Goal: Task Accomplishment & Management: Use online tool/utility

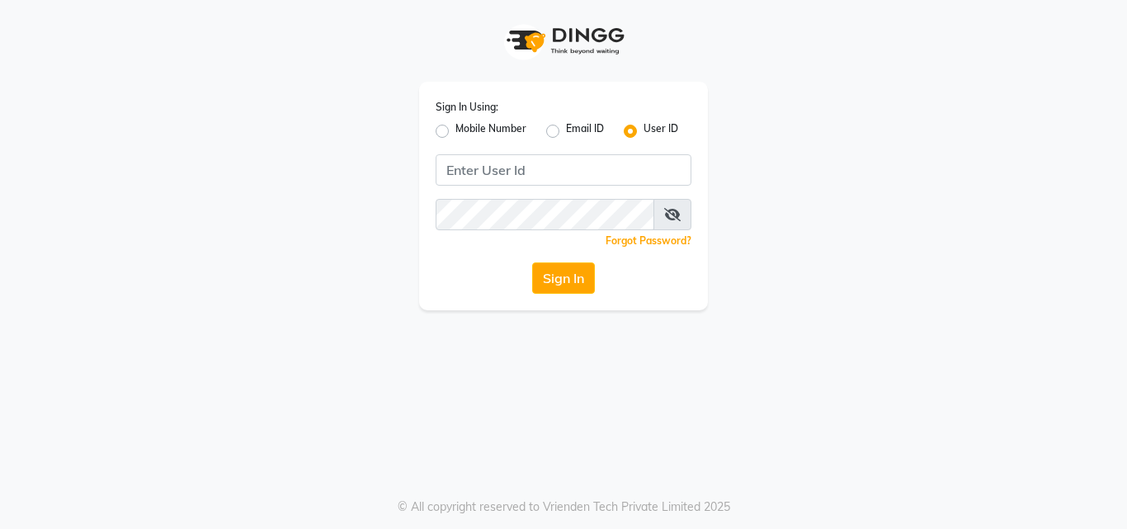
click at [455, 130] on label "Mobile Number" at bounding box center [490, 131] width 71 height 20
click at [455, 130] on input "Mobile Number" at bounding box center [460, 126] width 11 height 11
radio input "true"
radio input "false"
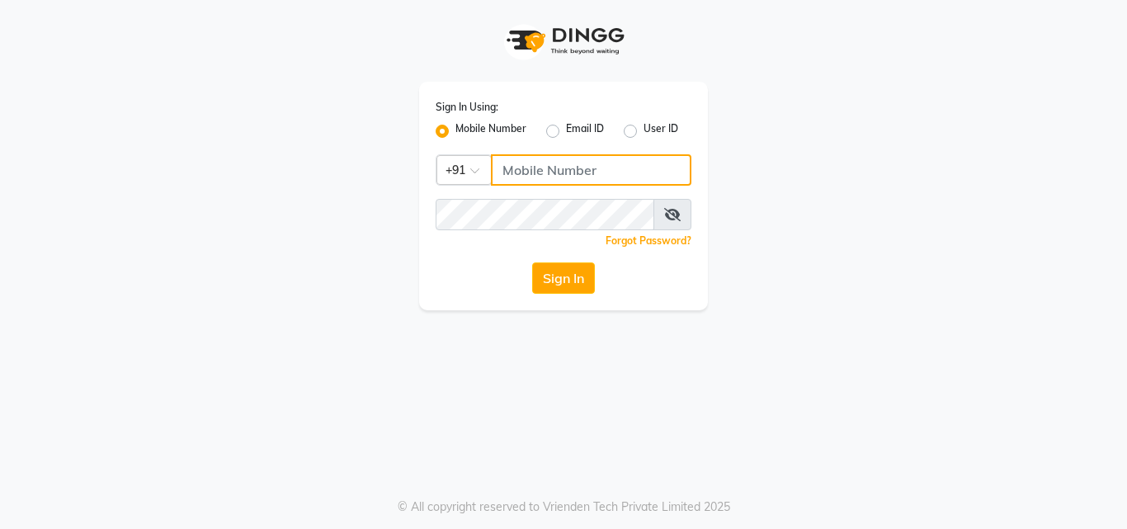
click at [638, 160] on input "Username" at bounding box center [591, 169] width 200 height 31
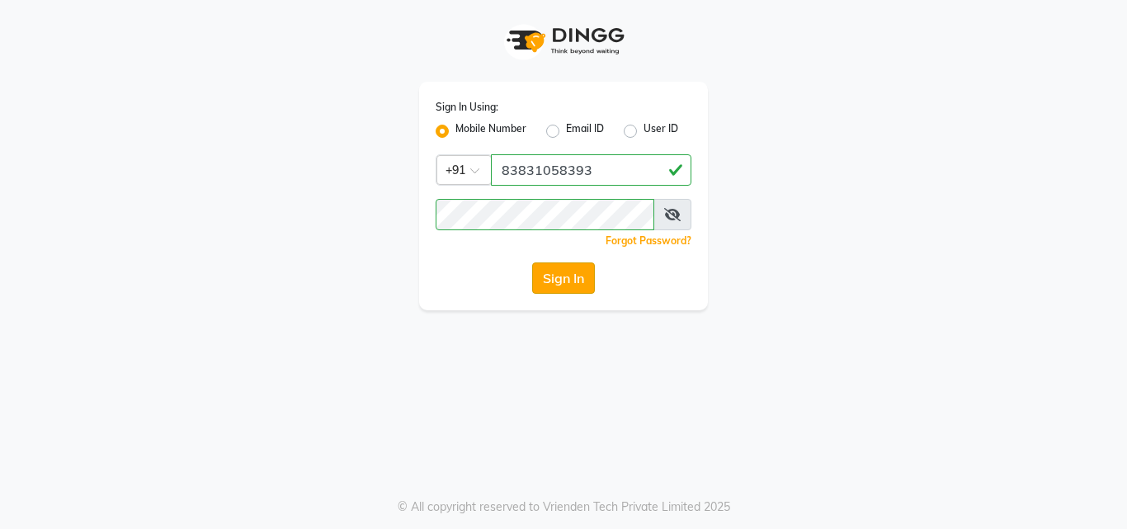
click at [573, 277] on button "Sign In" at bounding box center [563, 277] width 63 height 31
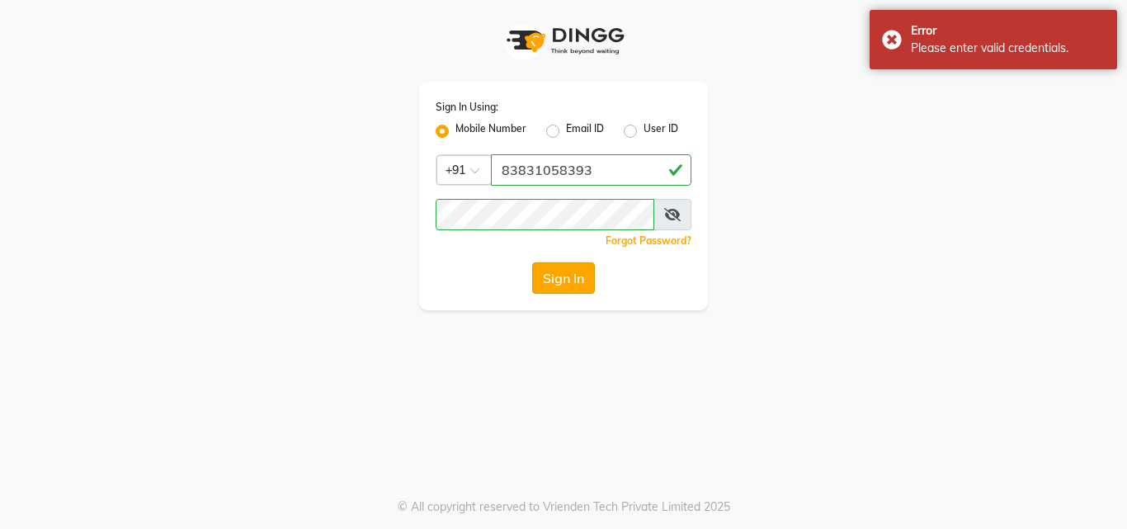
click at [549, 287] on button "Sign In" at bounding box center [563, 277] width 63 height 31
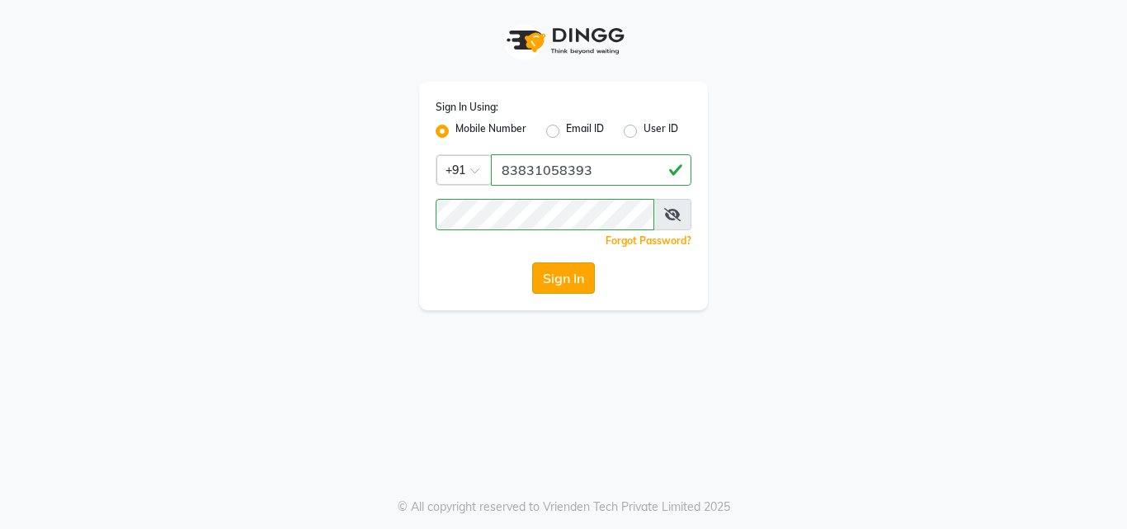
click at [568, 278] on button "Sign In" at bounding box center [563, 277] width 63 height 31
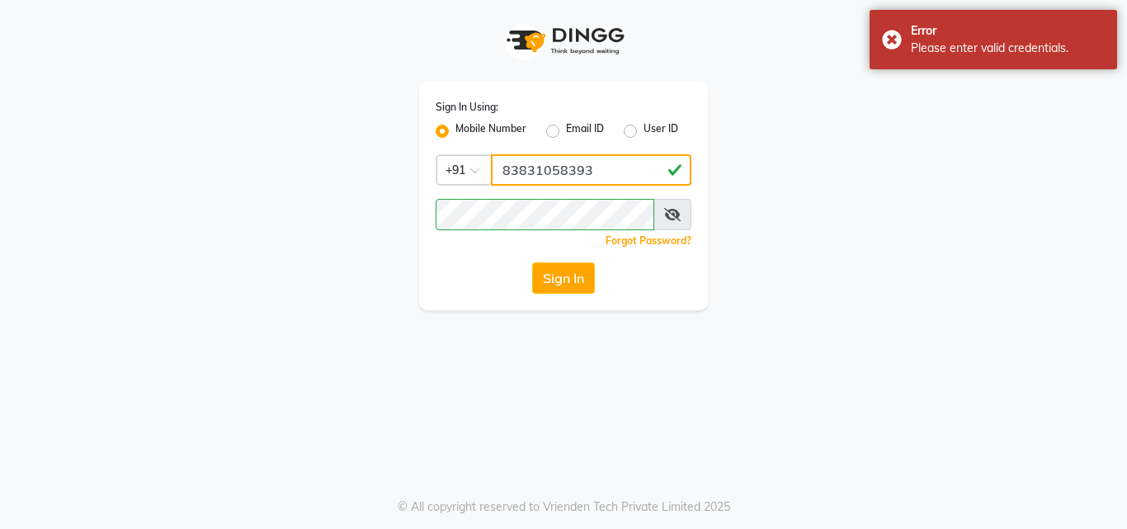
click at [544, 168] on input "83831058393" at bounding box center [591, 169] width 200 height 31
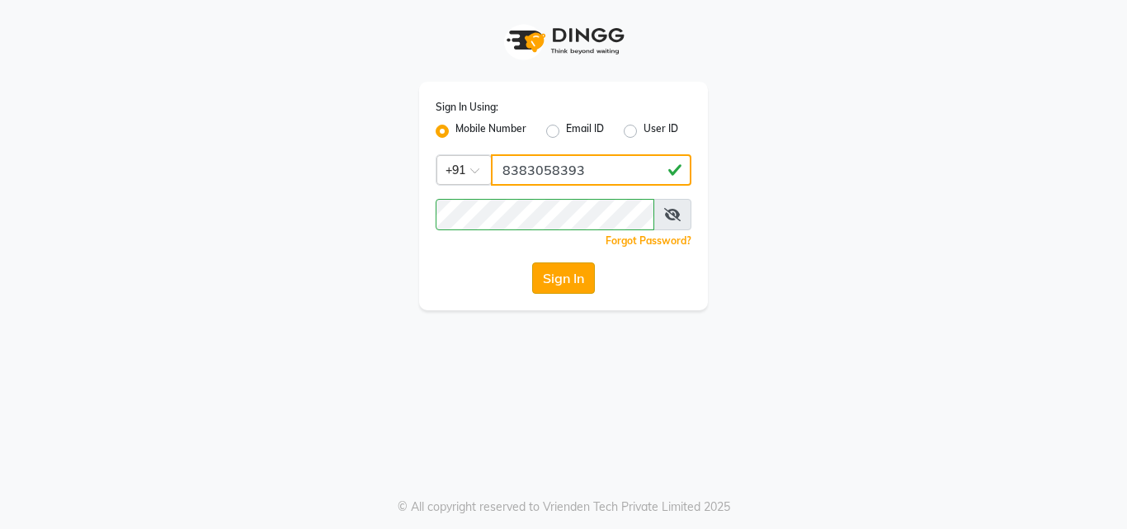
type input "8383058393"
click at [561, 279] on button "Sign In" at bounding box center [563, 277] width 63 height 31
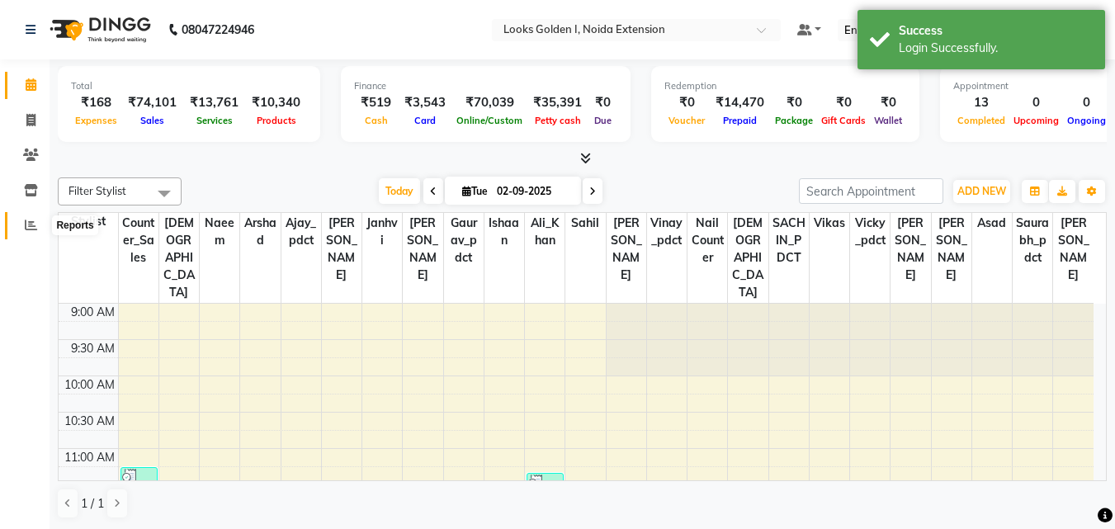
click at [30, 229] on icon at bounding box center [31, 225] width 12 height 12
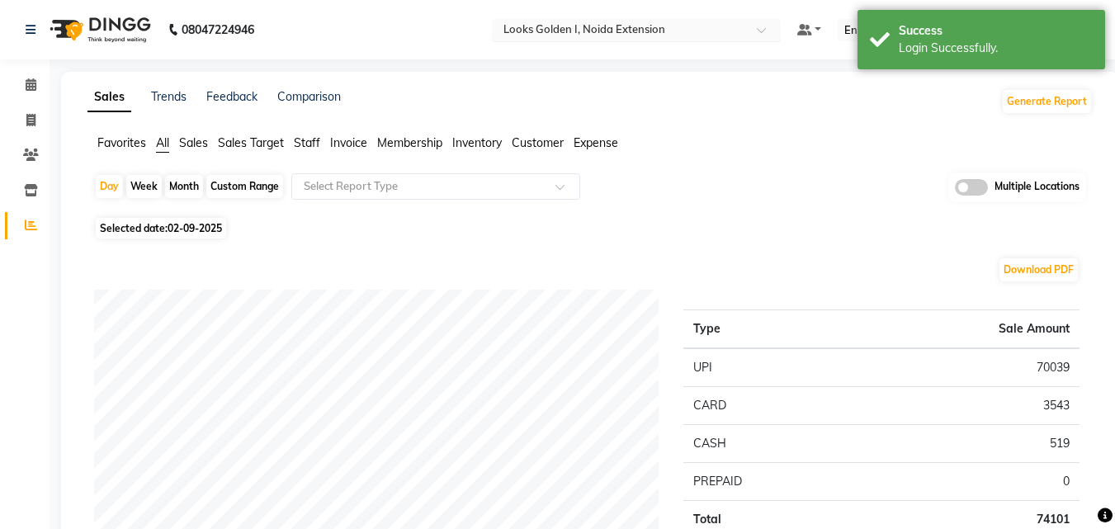
click at [578, 27] on input "text" at bounding box center [619, 31] width 239 height 16
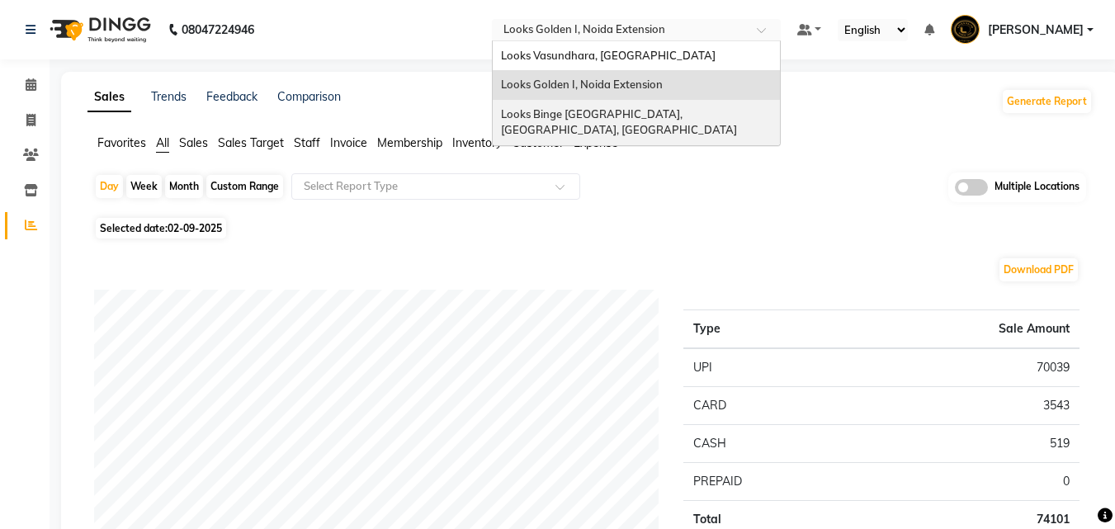
click at [583, 113] on span "Looks Binge [GEOGRAPHIC_DATA], [GEOGRAPHIC_DATA], [GEOGRAPHIC_DATA]" at bounding box center [619, 122] width 236 height 30
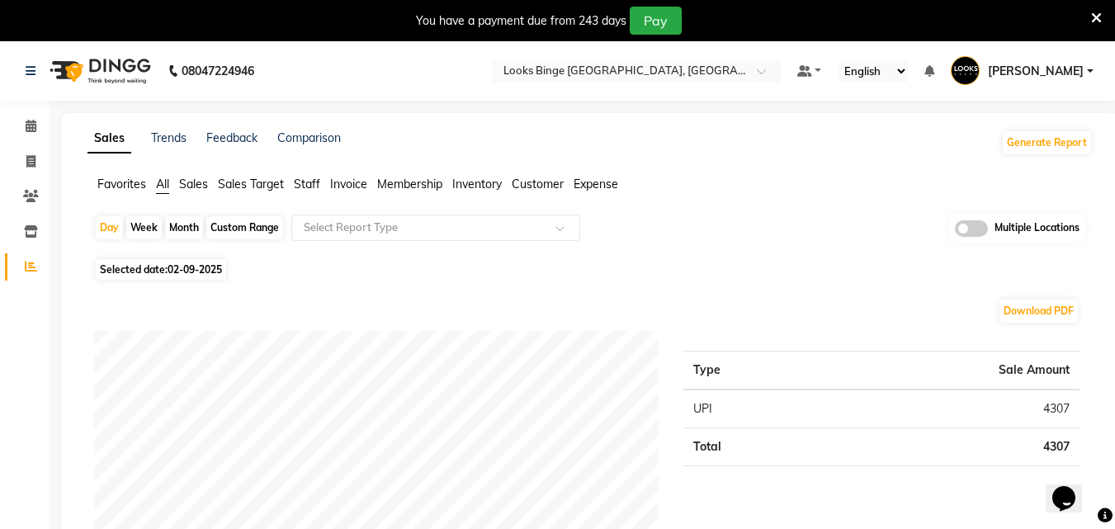
click at [186, 185] on span "Sales" at bounding box center [193, 184] width 29 height 15
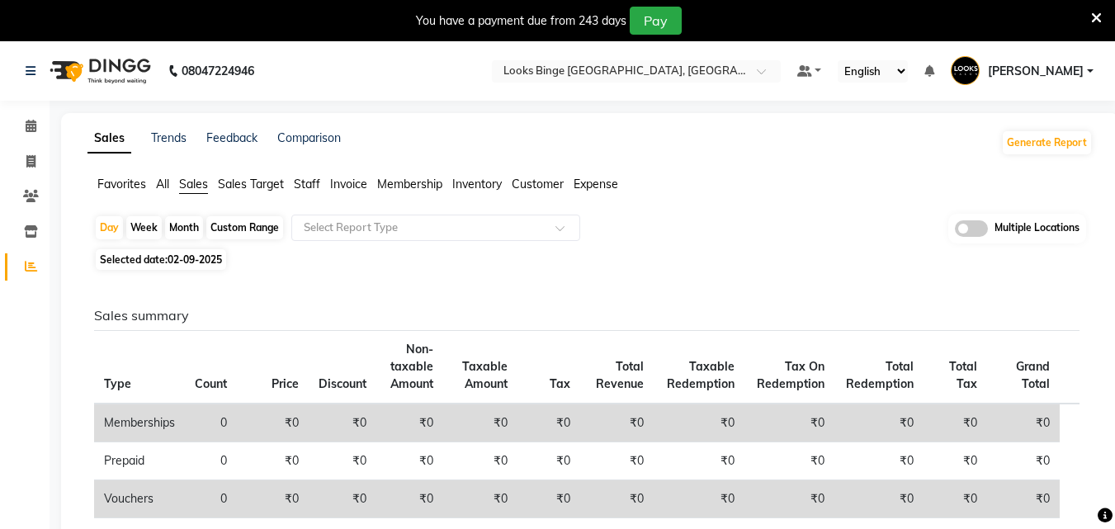
click at [167, 180] on span "All" at bounding box center [162, 184] width 13 height 15
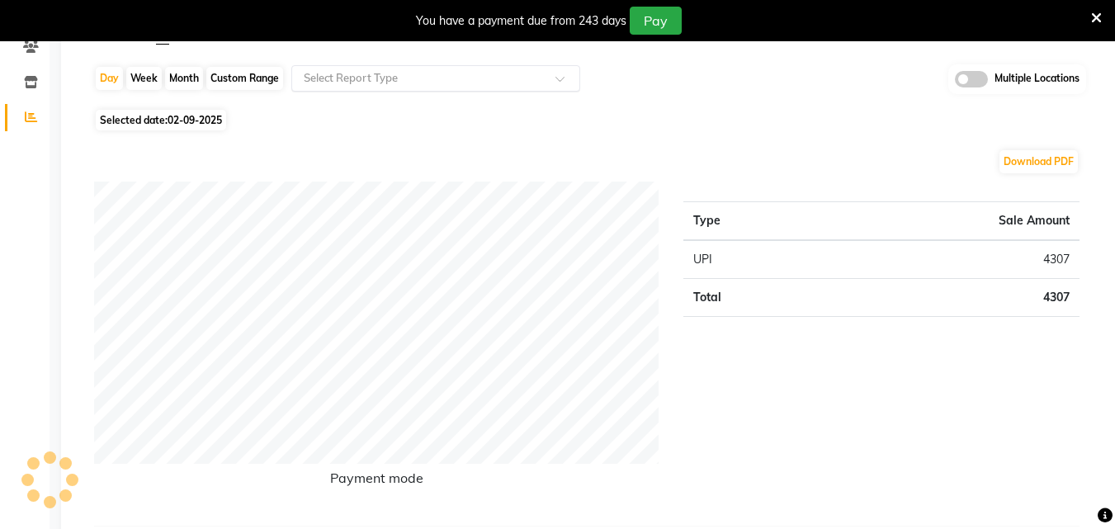
scroll to position [165, 0]
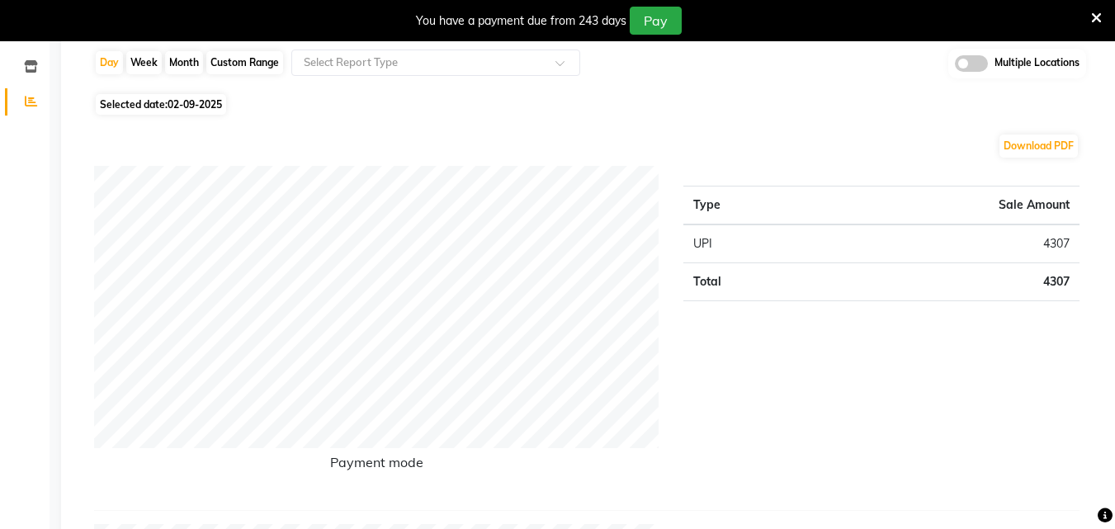
click at [195, 98] on span "02-09-2025" at bounding box center [194, 104] width 54 height 12
select select "9"
select select "2025"
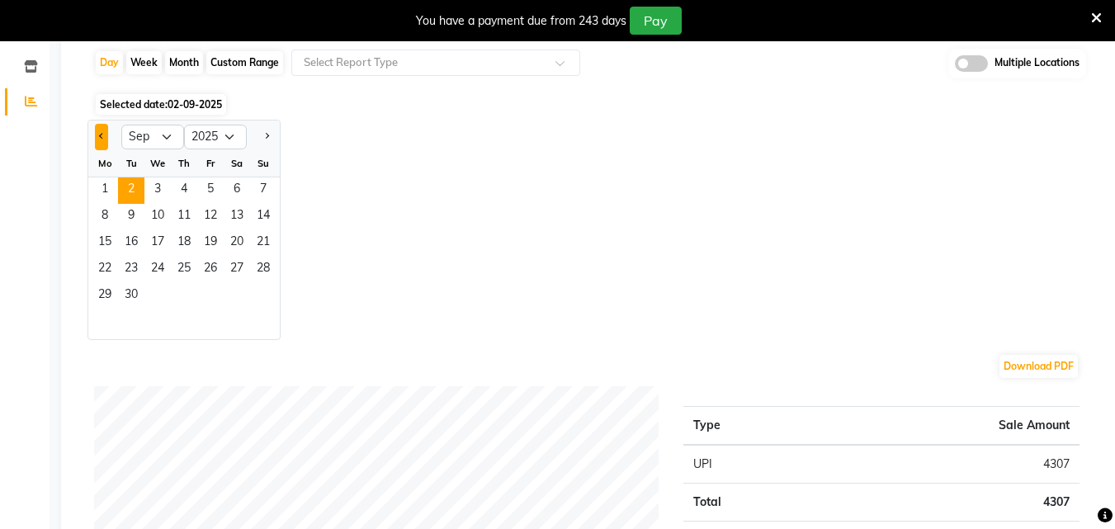
click at [102, 135] on span "Previous month" at bounding box center [102, 136] width 6 height 6
select select "8"
click at [219, 295] on span "29" at bounding box center [210, 296] width 26 height 26
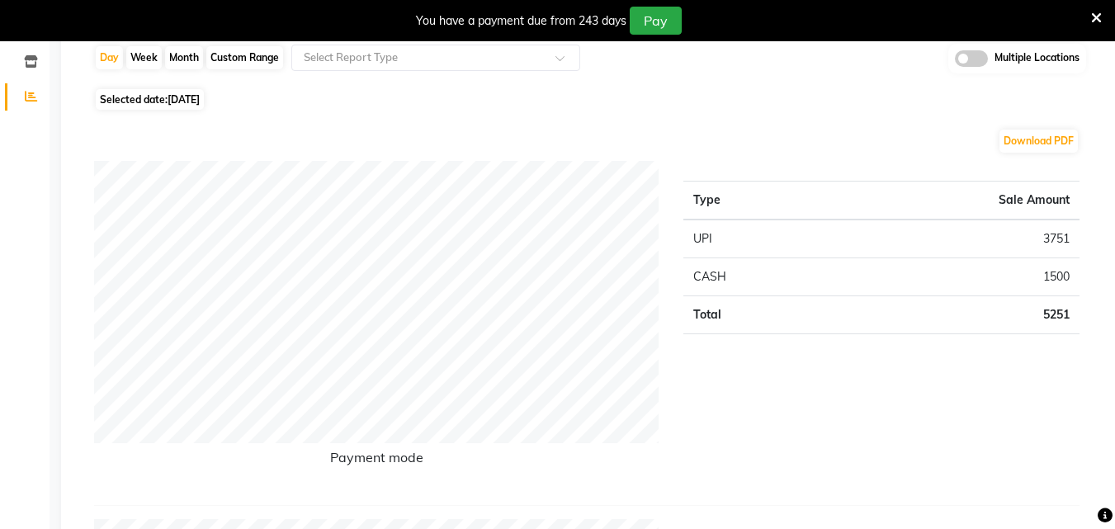
scroll to position [0, 0]
